Goal: Check status

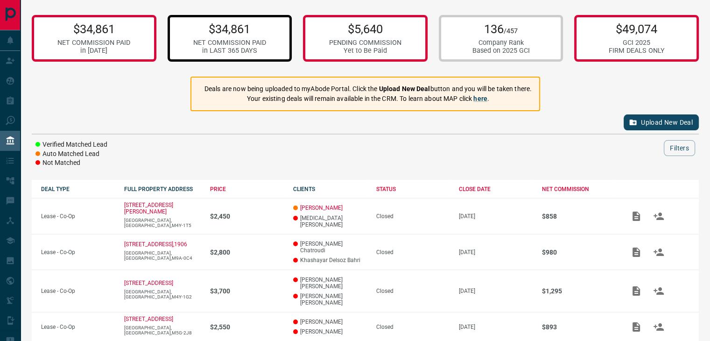
click at [229, 29] on p "$34,861" at bounding box center [229, 29] width 73 height 14
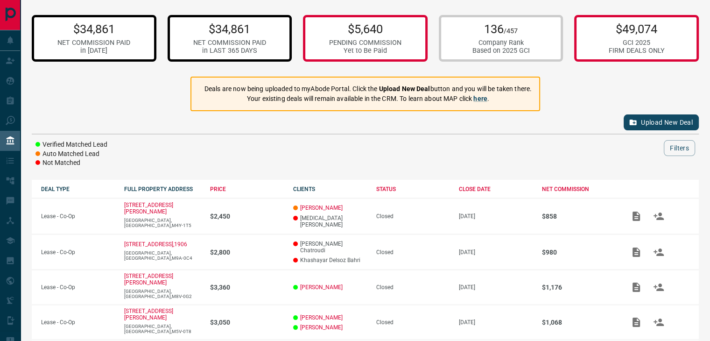
click at [117, 43] on div "NET COMMISSION PAID" at bounding box center [93, 43] width 73 height 8
click at [207, 21] on div "$34,861 NET COMMISSION PAID in LAST 365 DAYS" at bounding box center [230, 38] width 125 height 47
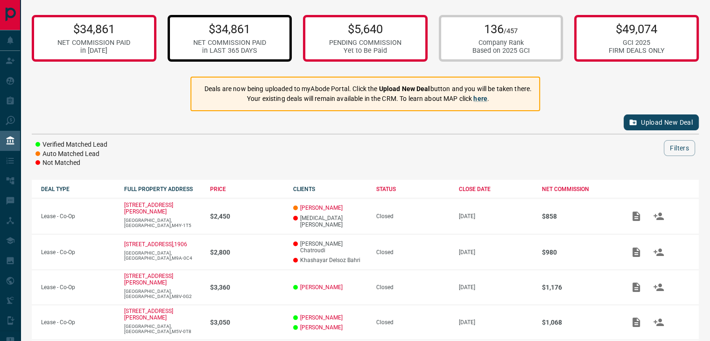
click at [497, 56] on div "136 /457 Company Rank Based on 2025 GCI" at bounding box center [501, 38] width 125 height 47
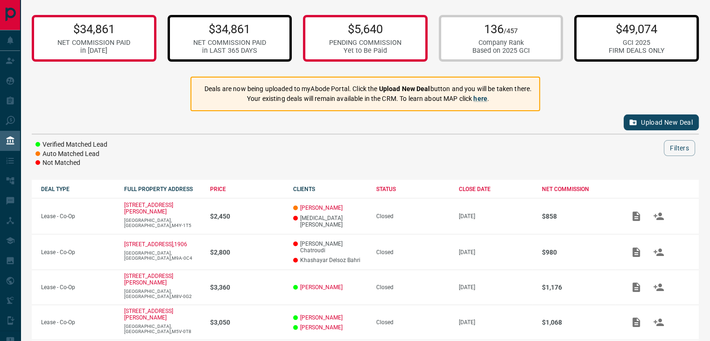
click at [621, 34] on p "$49,074" at bounding box center [637, 29] width 56 height 14
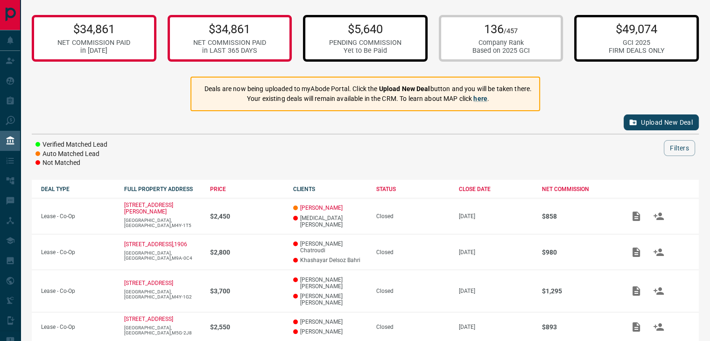
click at [385, 32] on p "$5,640" at bounding box center [365, 29] width 72 height 14
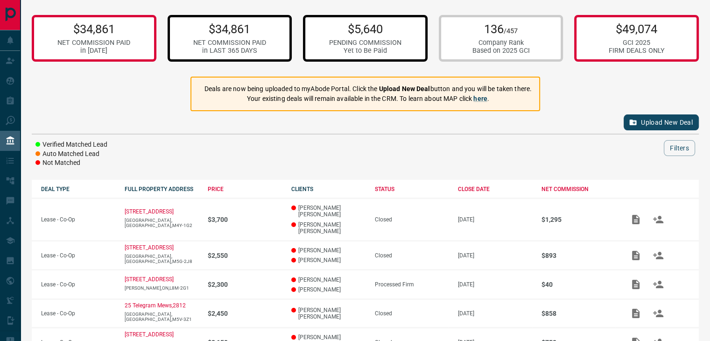
click at [264, 37] on div "$34,861 NET COMMISSION PAID in LAST 365 DAYS" at bounding box center [229, 38] width 73 height 33
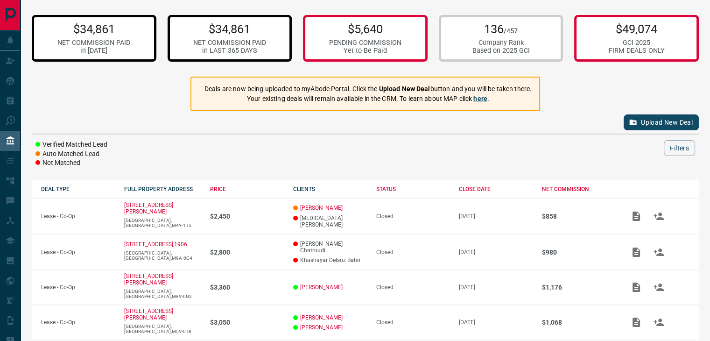
click at [141, 31] on div "$34,861 NET COMMISSION PAID in [DATE]" at bounding box center [94, 38] width 125 height 47
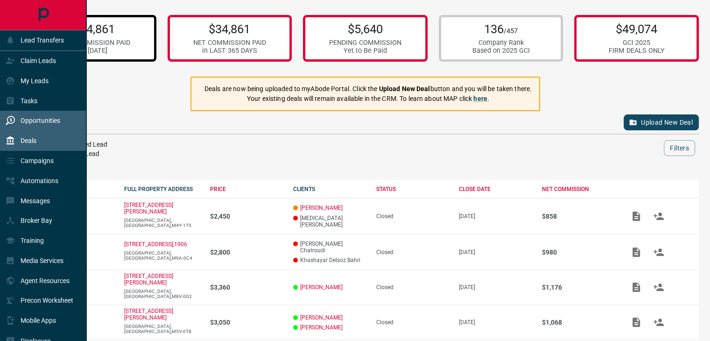
click at [56, 118] on p "Opportunities" at bounding box center [41, 120] width 40 height 7
